Goal: Information Seeking & Learning: Check status

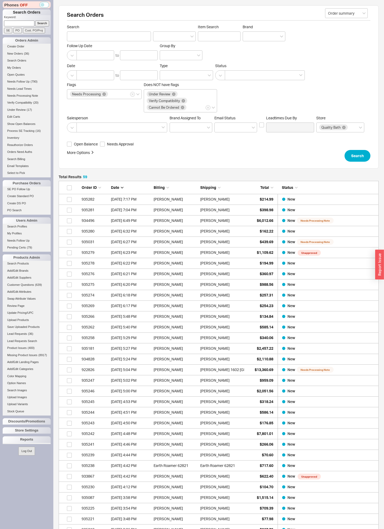
scroll to position [653, 320]
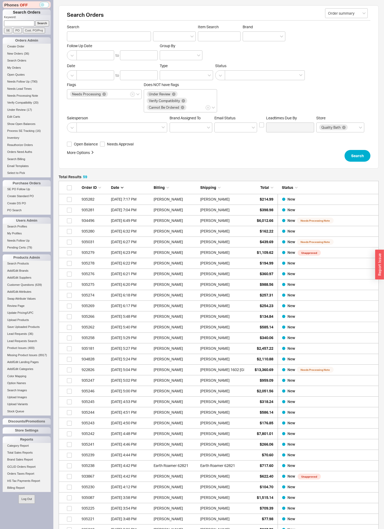
click at [34, 454] on link "Total Sales Reports" at bounding box center [27, 453] width 48 height 6
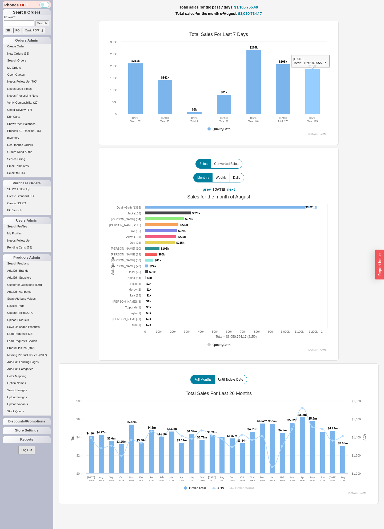
click at [312, 88] on rect at bounding box center [312, 92] width 14 height 46
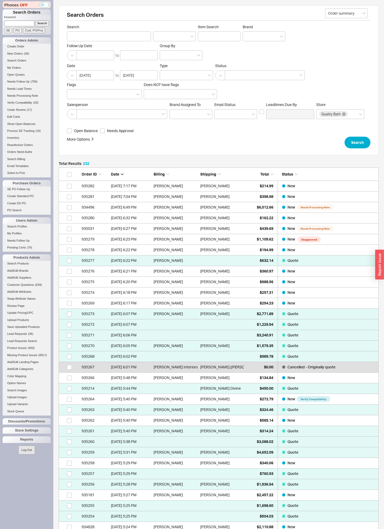
scroll to position [2497, 320]
click at [28, 111] on span "( 17 )" at bounding box center [29, 109] width 5 height 3
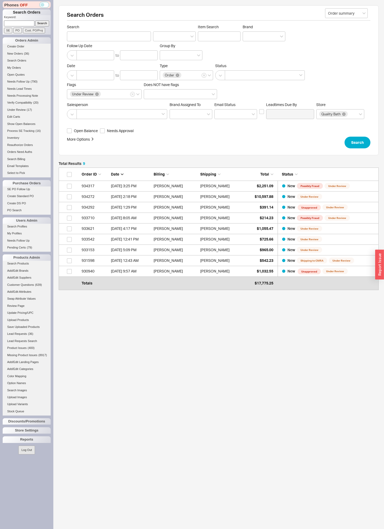
scroll to position [120, 320]
click at [26, 55] on span "( 36 )" at bounding box center [26, 53] width 5 height 3
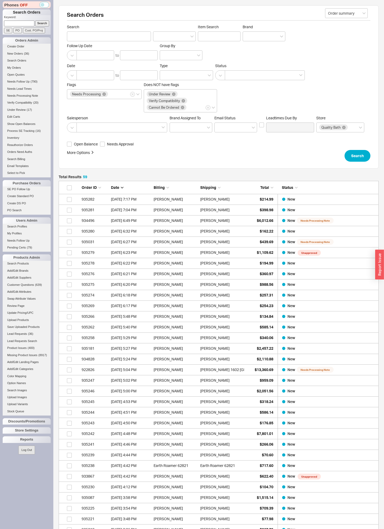
scroll to position [653, 320]
click at [41, 438] on div "Reports" at bounding box center [27, 440] width 48 height 6
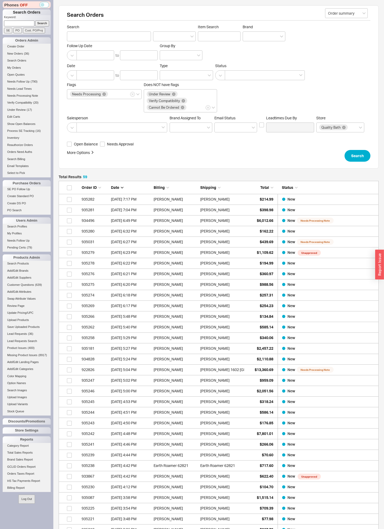
click at [36, 452] on link "Total Sales Reports" at bounding box center [27, 453] width 48 height 6
